Goal: Task Accomplishment & Management: Manage account settings

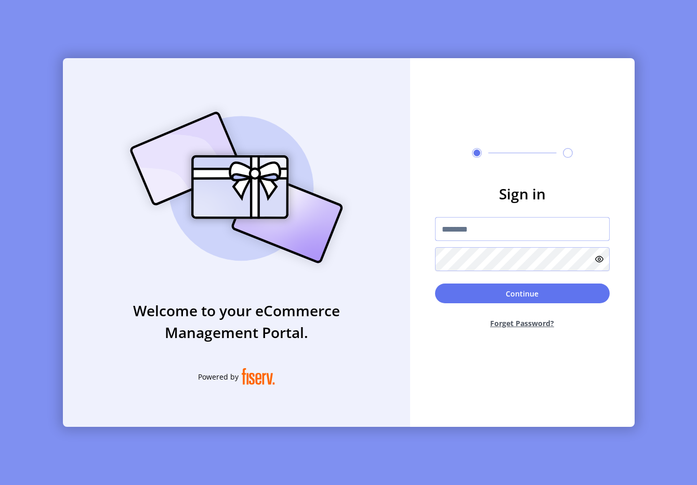
click at [499, 232] on input "text" at bounding box center [522, 229] width 175 height 24
type input "**********"
click at [452, 284] on button "Continue" at bounding box center [522, 294] width 175 height 20
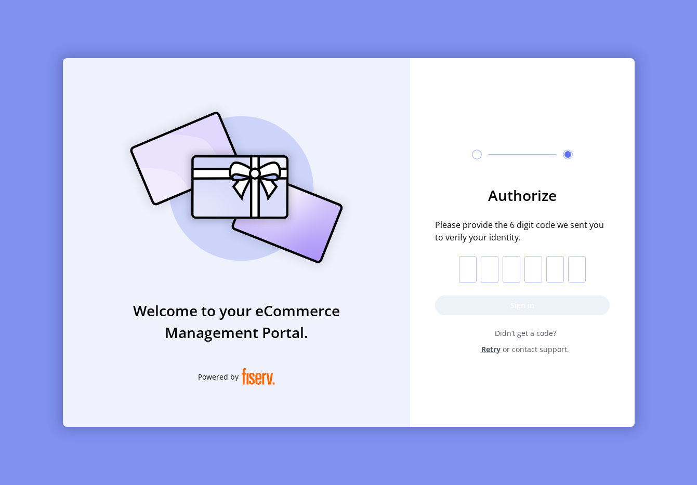
click at [470, 273] on input "text" at bounding box center [468, 269] width 18 height 27
paste input "*"
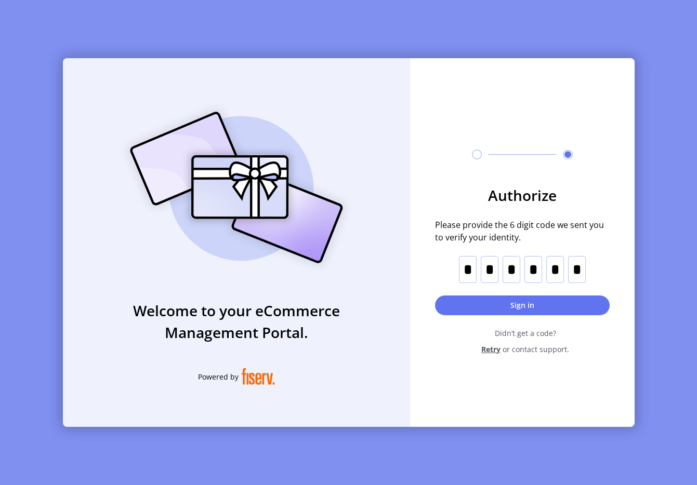
type input "*"
click at [490, 304] on button "Sign in" at bounding box center [522, 306] width 175 height 20
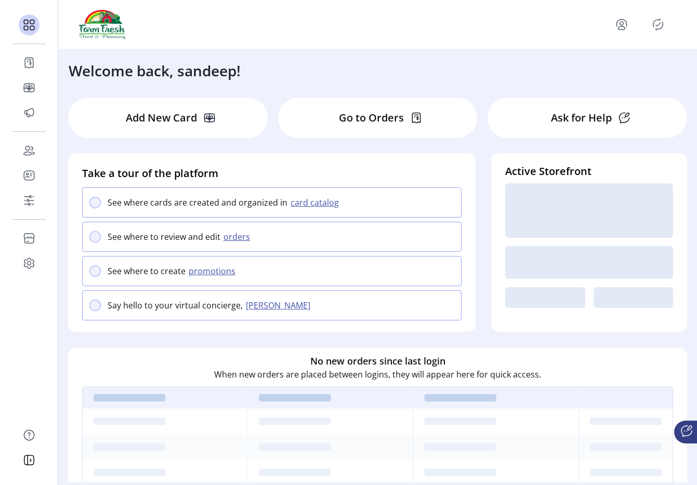
click at [655, 31] on icon "Publisher Panel" at bounding box center [657, 24] width 17 height 17
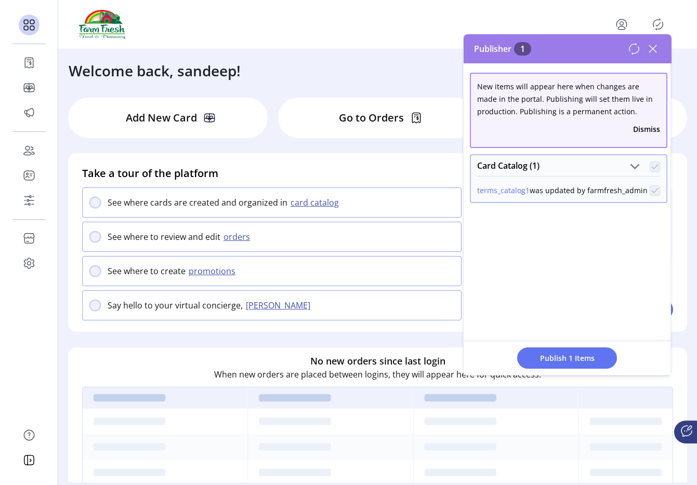
click at [650, 50] on icon at bounding box center [652, 49] width 17 height 17
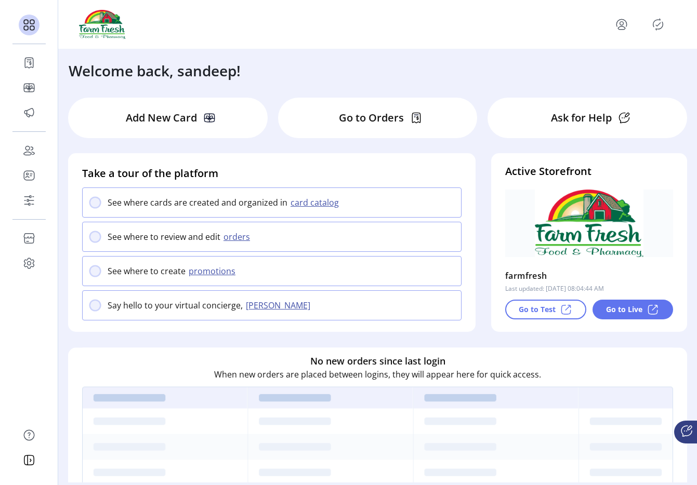
click at [617, 25] on icon "menu" at bounding box center [621, 24] width 17 height 17
click at [600, 62] on span "Sign Out" at bounding box center [584, 65] width 78 height 8
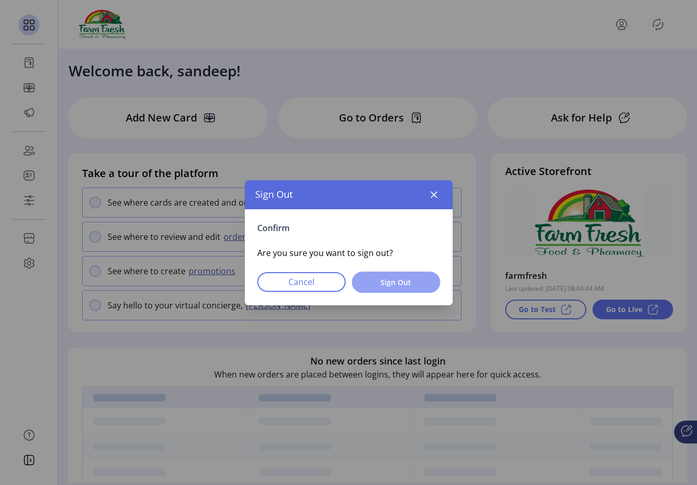
click at [390, 283] on span "Sign Out" at bounding box center [395, 282] width 61 height 11
